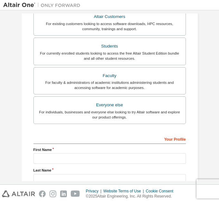
scroll to position [123, 0]
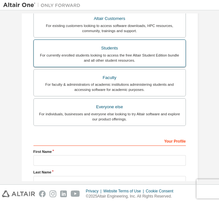
click at [125, 45] on div "Students" at bounding box center [110, 48] width 144 height 9
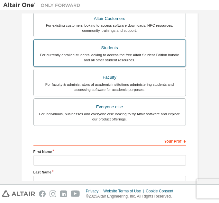
click at [125, 45] on div "Students" at bounding box center [110, 47] width 144 height 9
click at [122, 43] on div "Students" at bounding box center [110, 47] width 144 height 9
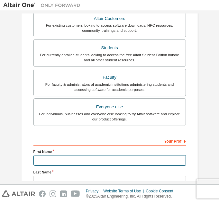
click at [76, 161] on input "text" at bounding box center [109, 160] width 153 height 11
type input "*****"
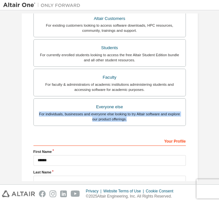
drag, startPoint x: 217, startPoint y: 110, endPoint x: 213, endPoint y: 124, distance: 14.2
click at [213, 124] on div "Create an Altair One Account For Free Trials, Licenses, Downloads, Learning & D…" at bounding box center [109, 97] width 219 height 174
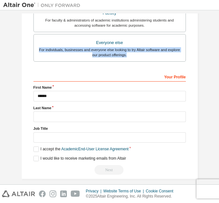
scroll to position [205, 0]
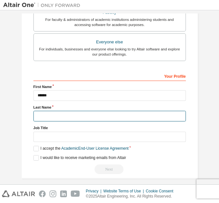
click at [49, 117] on input "text" at bounding box center [109, 116] width 153 height 11
type input "****"
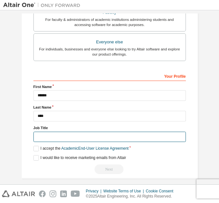
click at [44, 138] on input "text" at bounding box center [109, 137] width 153 height 11
type input "**********"
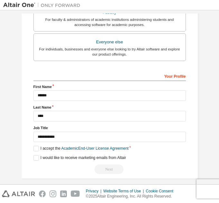
click at [34, 148] on label "I accept the Academic End-User License Agreement" at bounding box center [80, 148] width 95 height 5
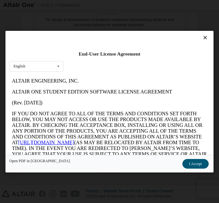
scroll to position [0, 0]
click at [190, 161] on button "I Accept" at bounding box center [195, 164] width 26 height 10
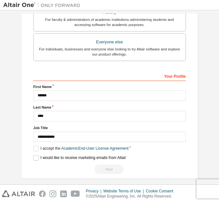
click at [35, 159] on label "I would like to receive marketing emails from Altair" at bounding box center [79, 157] width 93 height 5
drag, startPoint x: 212, startPoint y: 125, endPoint x: 214, endPoint y: 135, distance: 10.4
click at [214, 135] on div "Create an Altair One Account For Free Trials, Licenses, Downloads, Learning & D…" at bounding box center [109, 98] width 213 height 168
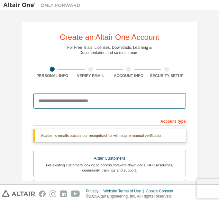
click at [72, 101] on input "email" at bounding box center [109, 100] width 153 height 15
type input "**********"
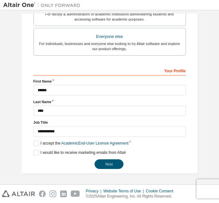
scroll to position [194, 0]
click at [109, 166] on button "Next" at bounding box center [109, 165] width 29 height 10
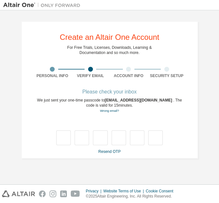
scroll to position [0, 0]
type input "*"
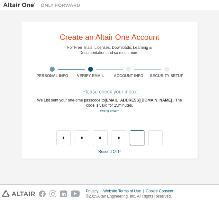
type input "*"
